Goal: Transaction & Acquisition: Purchase product/service

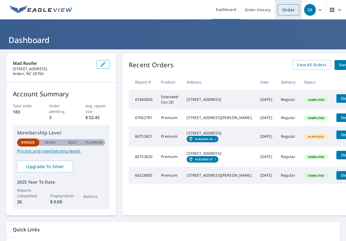
click at [277, 8] on link "Order" at bounding box center [288, 9] width 22 height 11
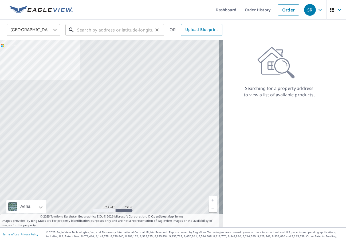
click at [88, 31] on input "text" at bounding box center [115, 29] width 76 height 15
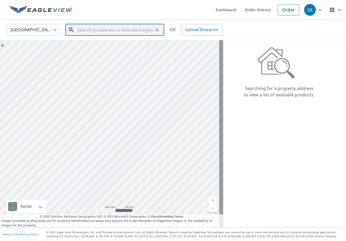
click at [89, 27] on input "text" at bounding box center [115, 29] width 76 height 15
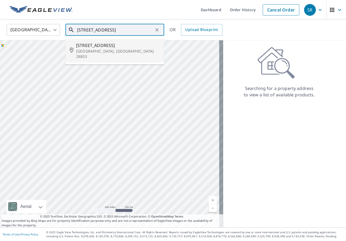
click at [94, 50] on p "[GEOGRAPHIC_DATA], [GEOGRAPHIC_DATA] 28803" at bounding box center [118, 54] width 84 height 11
type input "[STREET_ADDRESS]"
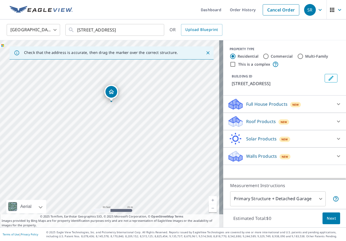
drag, startPoint x: 108, startPoint y: 97, endPoint x: 107, endPoint y: 113, distance: 15.8
click at [107, 113] on div "[STREET_ADDRESS]" at bounding box center [111, 133] width 223 height 187
click at [256, 101] on p "Full House Products" at bounding box center [266, 104] width 41 height 6
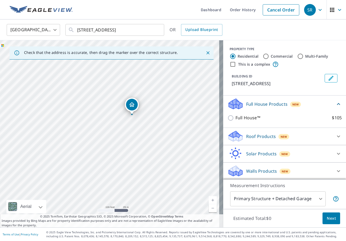
click at [246, 136] on p "Roof Products" at bounding box center [261, 136] width 30 height 6
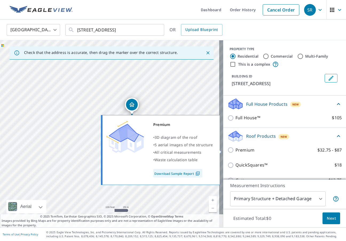
click at [227, 150] on input "Premium $32.75 - $87" at bounding box center [231, 150] width 8 height 6
checkbox input "true"
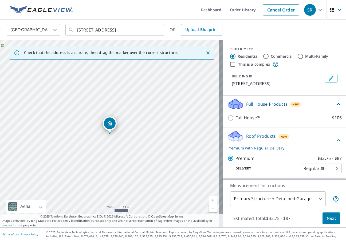
click at [336, 140] on div "Roof Products New Premium with Regular Delivery Premium $32.75 - $87 Delivery R…" at bounding box center [284, 177] width 123 height 98
click at [335, 140] on icon at bounding box center [338, 140] width 6 height 6
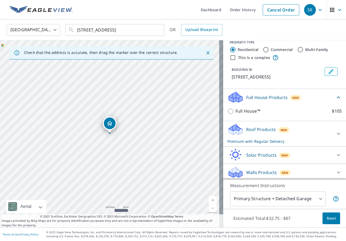
scroll to position [9, 0]
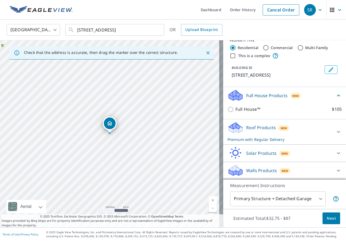
click at [265, 125] on p "Roof Products" at bounding box center [261, 127] width 30 height 6
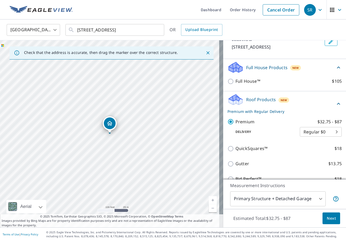
scroll to position [62, 0]
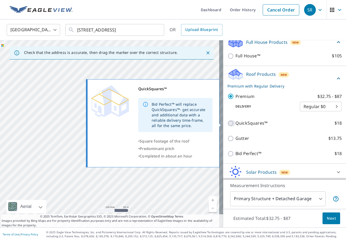
click at [227, 121] on input "QuickSquares™ $18" at bounding box center [231, 123] width 8 height 6
checkbox input "true"
checkbox input "false"
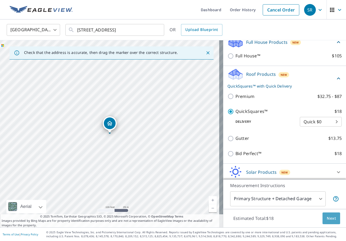
click at [327, 216] on span "Next" at bounding box center [330, 218] width 9 height 7
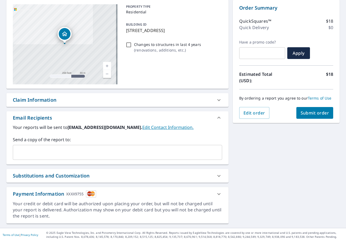
scroll to position [54, 0]
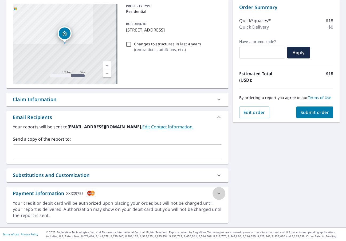
click at [215, 193] on icon at bounding box center [218, 193] width 6 height 6
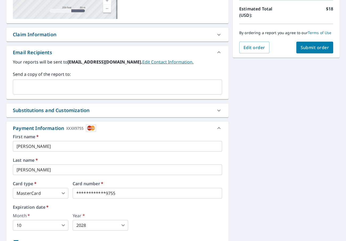
scroll to position [161, 0]
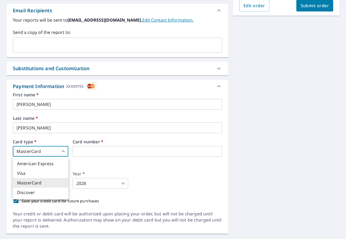
click at [55, 156] on body "SR SR Dashboard Order History Cancel Order SR Dashboard / Finalize Order Finali…" at bounding box center [173, 120] width 346 height 241
click at [38, 172] on li "Visa" at bounding box center [40, 173] width 55 height 10
type input "2"
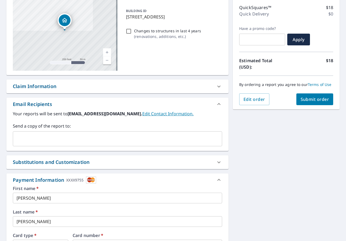
scroll to position [65, 0]
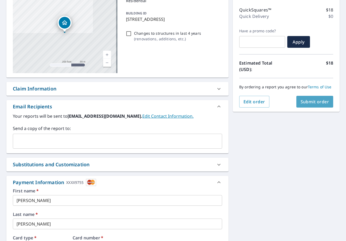
click at [304, 102] on span "Submit order" at bounding box center [314, 102] width 29 height 6
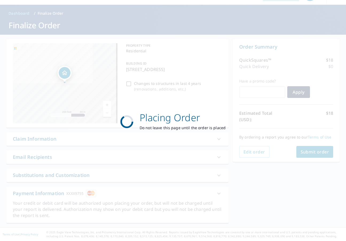
scroll to position [15, 0]
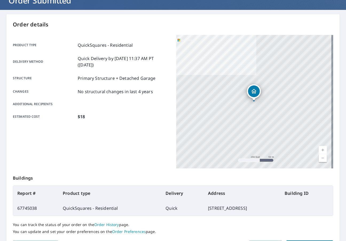
scroll to position [73, 0]
